Goal: Information Seeking & Learning: Learn about a topic

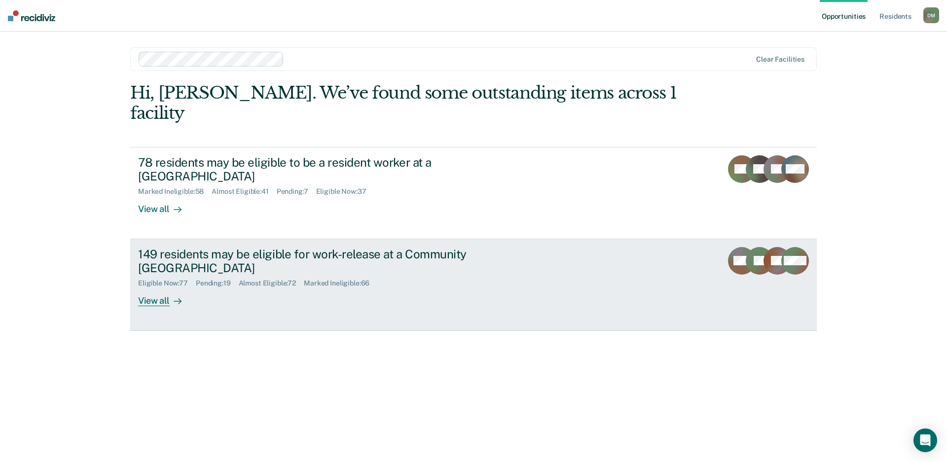
click at [481, 275] on div "Eligible Now : 77 Pending : 19 Almost Eligible : 72 Marked Ineligible : 66" at bounding box center [311, 281] width 346 height 12
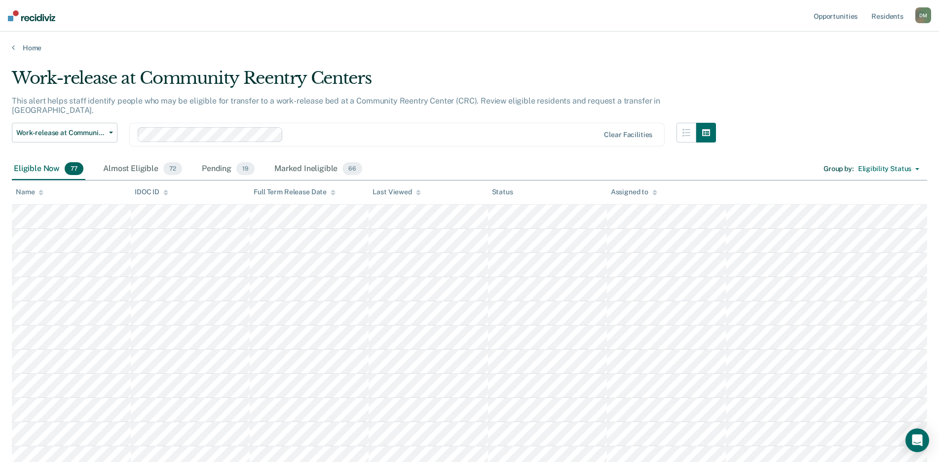
click at [416, 193] on icon at bounding box center [418, 194] width 5 height 2
click at [417, 194] on icon at bounding box center [418, 192] width 5 height 6
click at [132, 161] on div "Almost Eligible 72" at bounding box center [142, 169] width 83 height 22
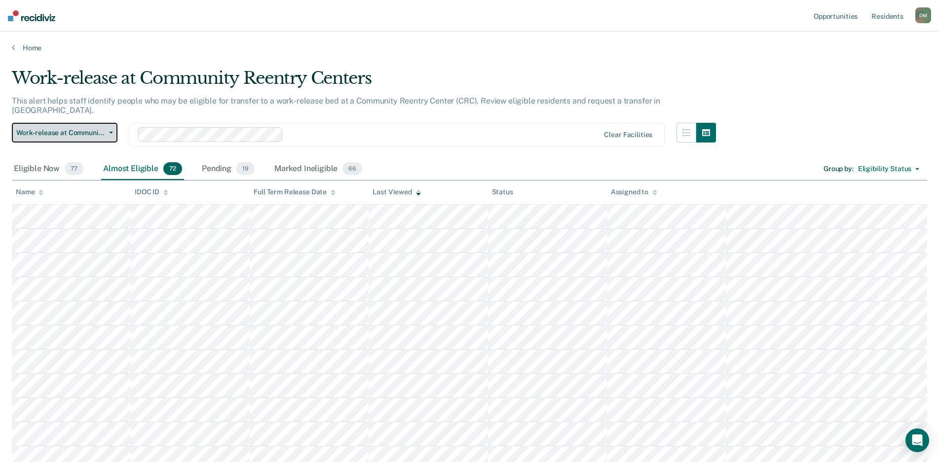
click at [112, 132] on icon "button" at bounding box center [111, 133] width 4 height 2
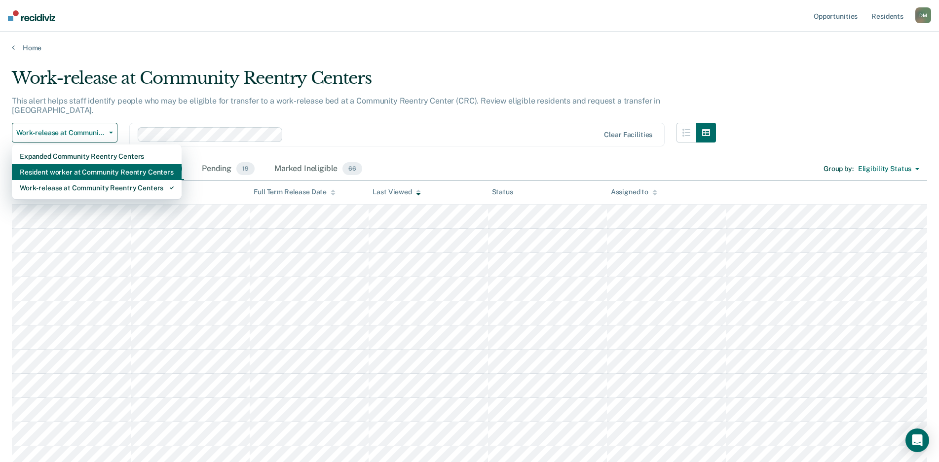
click at [89, 164] on div "Resident worker at Community Reentry Centers" at bounding box center [97, 172] width 154 height 16
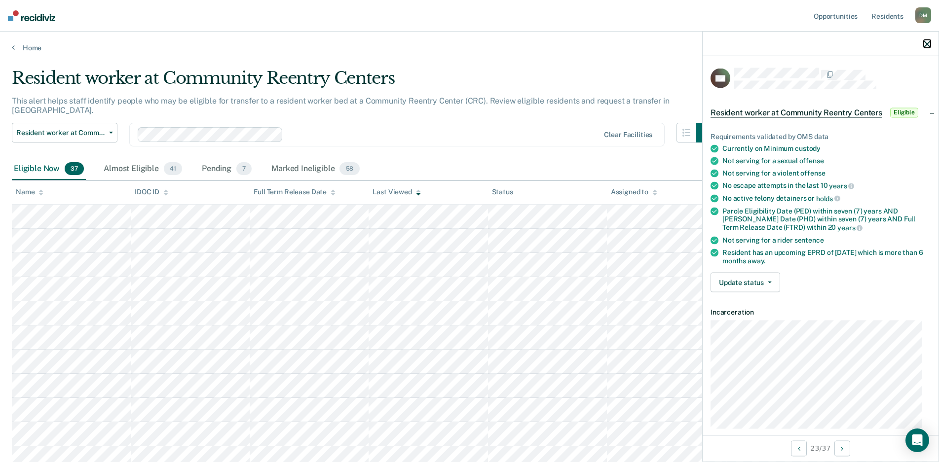
click at [927, 44] on icon "button" at bounding box center [927, 43] width 7 height 7
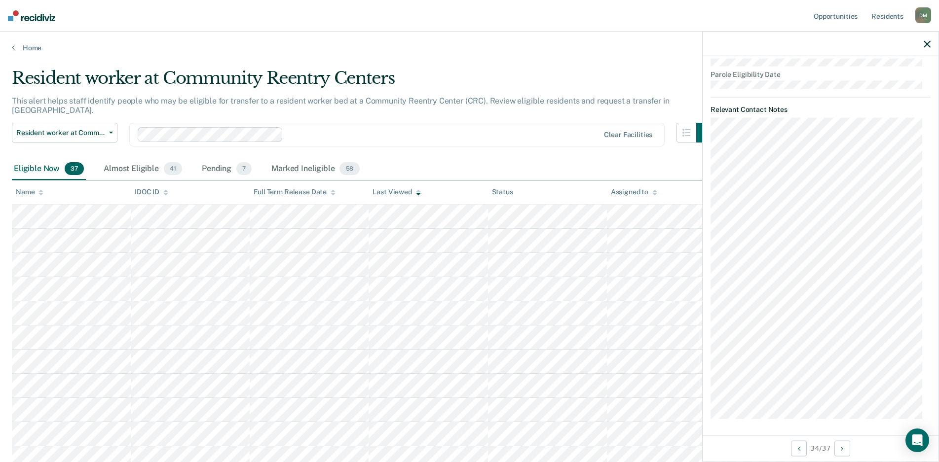
scroll to position [457, 0]
click at [116, 158] on div "Almost Eligible 41" at bounding box center [143, 169] width 82 height 22
click at [27, 158] on div "Eligible Now 37" at bounding box center [49, 169] width 74 height 22
click at [108, 125] on button "Resident worker at Community Reentry Centers" at bounding box center [65, 133] width 106 height 20
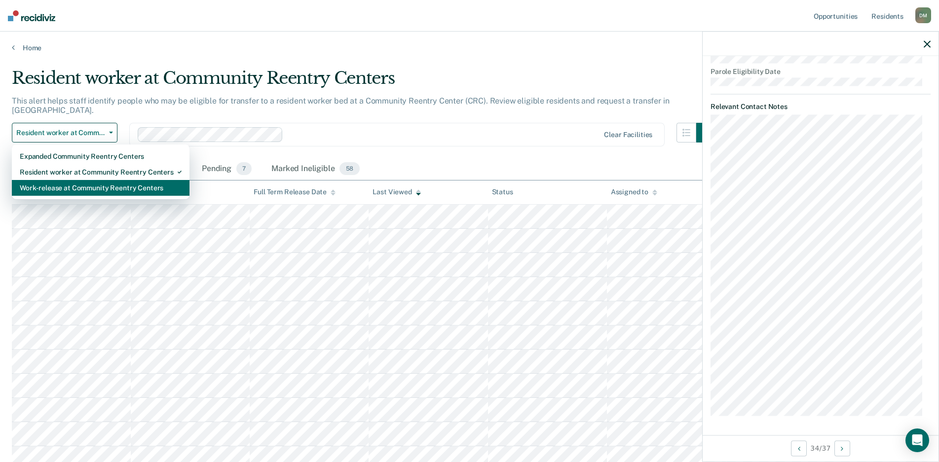
click at [54, 180] on div "Work-release at Community Reentry Centers" at bounding box center [101, 188] width 162 height 16
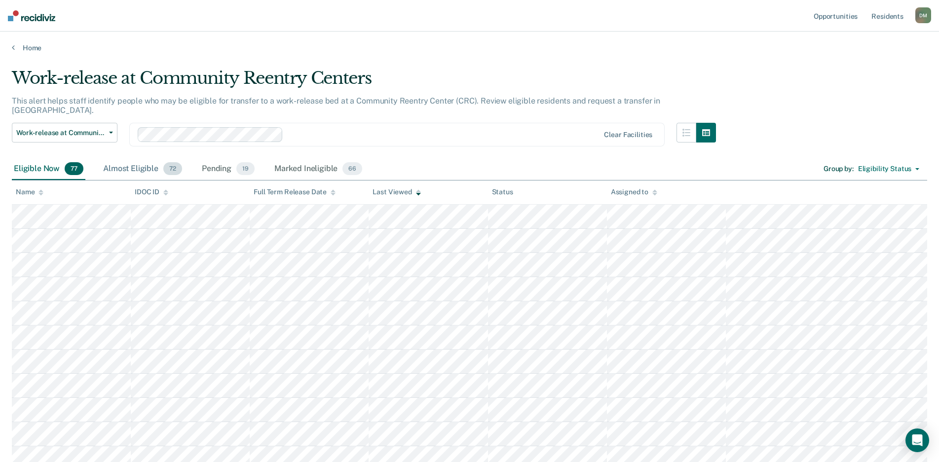
click at [128, 158] on div "Almost Eligible 72" at bounding box center [142, 169] width 83 height 22
